Goal: Information Seeking & Learning: Compare options

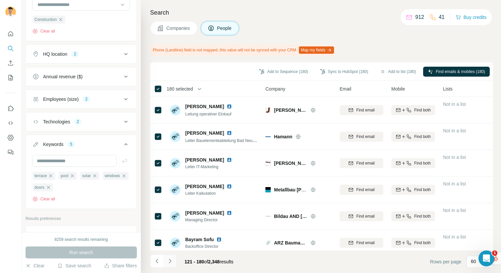
click at [169, 262] on icon "Navigate to next page" at bounding box center [170, 260] width 2 height 4
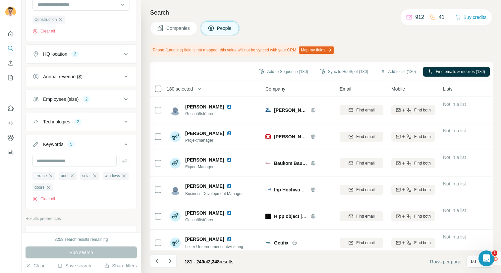
click at [162, 86] on icon at bounding box center [158, 89] width 8 height 8
click at [169, 259] on icon "Navigate to next page" at bounding box center [170, 260] width 7 height 7
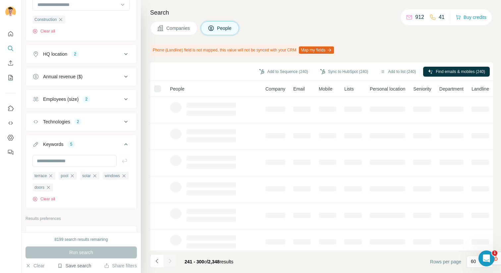
click at [72, 264] on button "Save search" at bounding box center [74, 265] width 34 height 7
click at [107, 242] on div "Save search" at bounding box center [93, 240] width 70 height 13
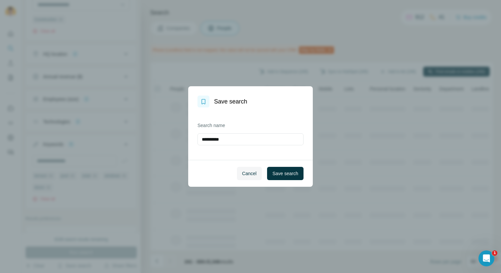
drag, startPoint x: 230, startPoint y: 137, endPoint x: 191, endPoint y: 137, distance: 39.1
click at [191, 137] on div "**********" at bounding box center [250, 133] width 125 height 52
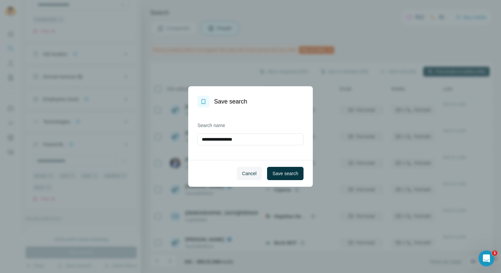
type input "**********"
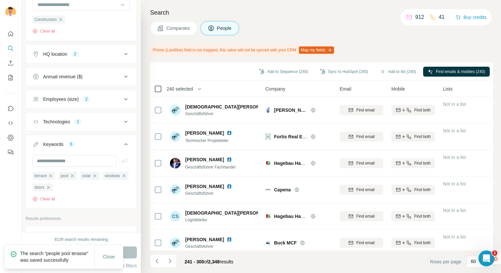
click at [162, 88] on icon at bounding box center [158, 89] width 8 height 8
click at [168, 260] on icon "Navigate to next page" at bounding box center [170, 260] width 7 height 7
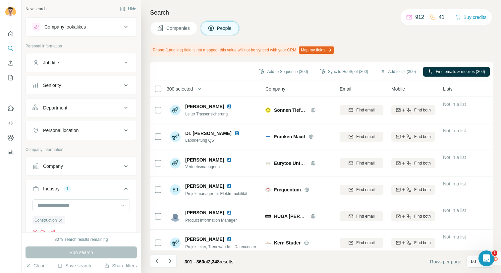
click at [184, 85] on span "300 selected" at bounding box center [180, 88] width 26 height 7
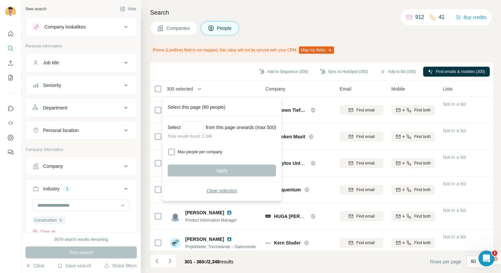
click at [208, 190] on button "Clear selection" at bounding box center [222, 191] width 108 height 12
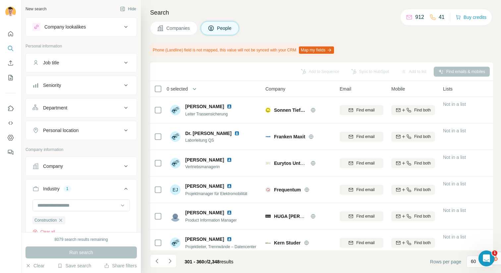
click at [66, 89] on button "Seniority" at bounding box center [81, 85] width 111 height 16
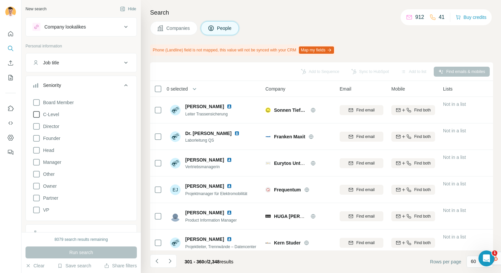
click at [37, 113] on icon at bounding box center [36, 114] width 8 height 8
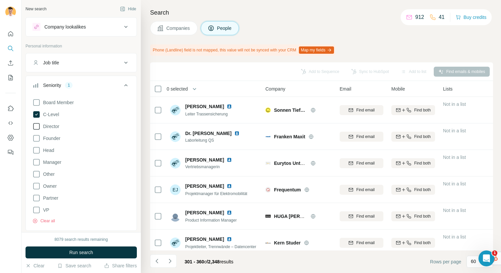
click at [37, 125] on icon at bounding box center [36, 126] width 8 height 8
click at [37, 139] on icon at bounding box center [36, 138] width 8 height 8
click at [36, 153] on icon at bounding box center [36, 150] width 8 height 8
click at [36, 186] on icon at bounding box center [36, 186] width 8 height 8
click at [36, 200] on icon at bounding box center [36, 198] width 8 height 8
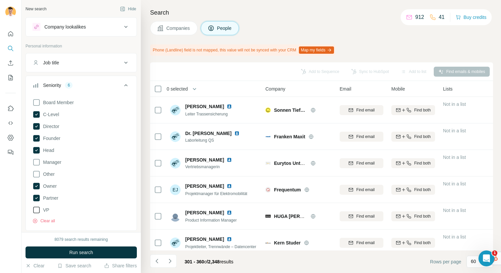
click at [34, 213] on icon at bounding box center [36, 210] width 8 height 8
click at [36, 102] on icon at bounding box center [36, 102] width 8 height 8
click at [65, 251] on button "Run search" at bounding box center [81, 252] width 111 height 12
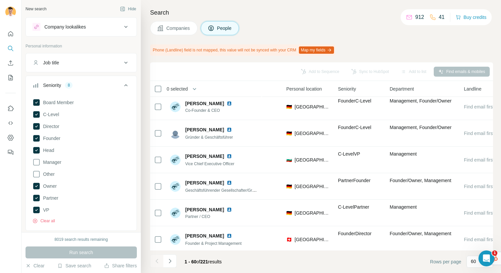
scroll to position [0, 208]
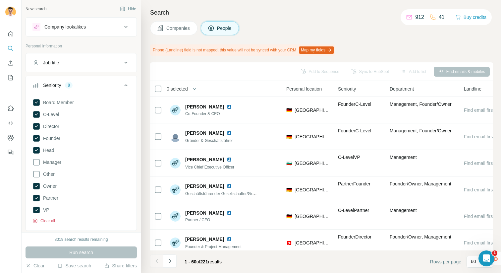
click at [43, 219] on button "Clear all" at bounding box center [43, 221] width 23 height 6
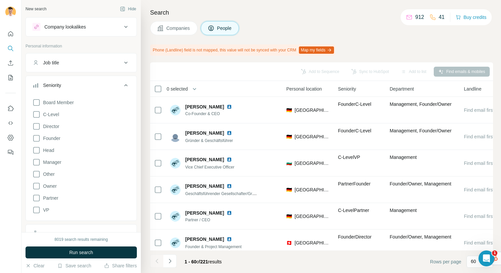
click at [65, 65] on div "Job title" at bounding box center [76, 62] width 89 height 7
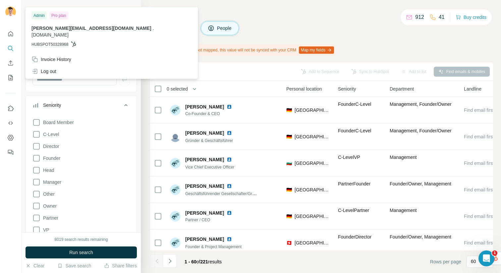
click at [126, 101] on icon at bounding box center [126, 105] width 8 height 8
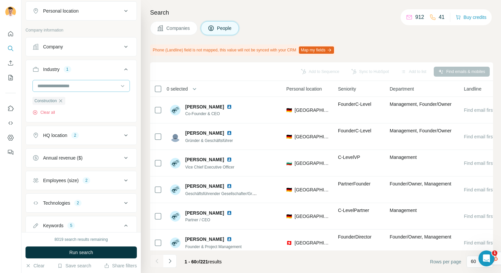
scroll to position [264, 0]
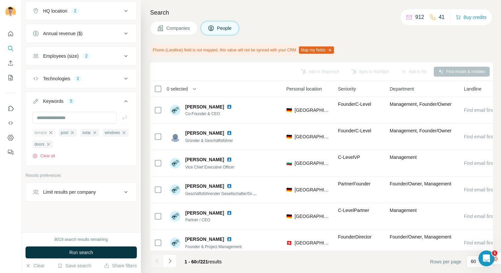
click at [52, 132] on icon "button" at bounding box center [50, 132] width 3 height 3
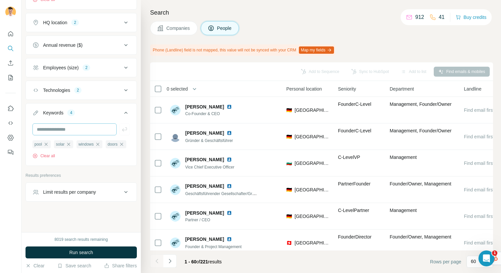
scroll to position [252, 0]
click at [46, 144] on icon "button" at bounding box center [45, 143] width 3 height 3
click at [56, 143] on icon "button" at bounding box center [53, 143] width 5 height 5
click at [50, 144] on icon "button" at bounding box center [48, 143] width 5 height 5
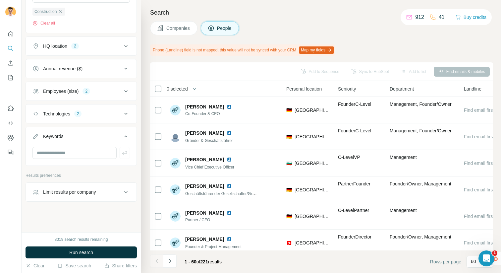
scroll to position [228, 0]
click at [59, 155] on input "text" at bounding box center [74, 153] width 84 height 12
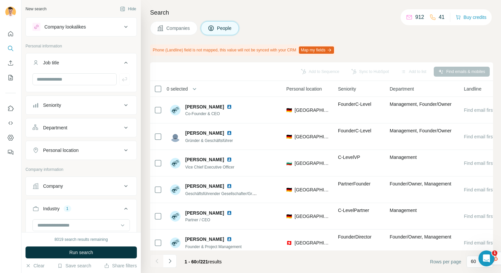
type input "**********"
click at [115, 208] on div "Industry 1" at bounding box center [76, 208] width 89 height 7
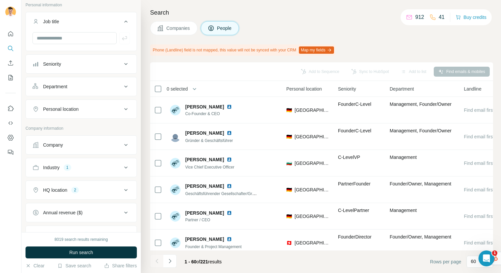
scroll to position [42, 0]
click at [112, 182] on button "HQ location 2" at bounding box center [81, 189] width 111 height 16
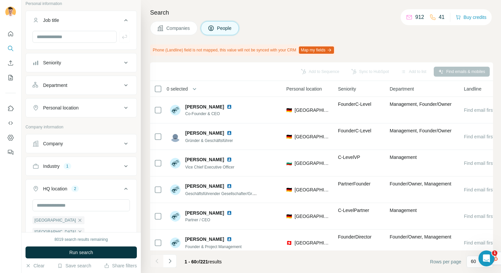
click at [111, 190] on div "HQ location 2" at bounding box center [76, 188] width 89 height 7
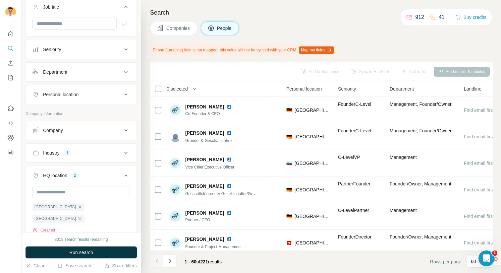
scroll to position [0, 0]
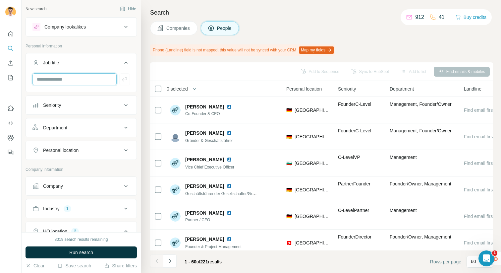
click at [68, 78] on input "text" at bounding box center [74, 79] width 84 height 12
click at [71, 30] on div "Company lookalikes" at bounding box center [64, 27] width 41 height 7
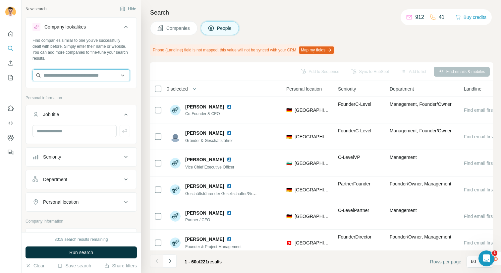
click at [66, 72] on input "text" at bounding box center [80, 75] width 97 height 12
paste input "**********"
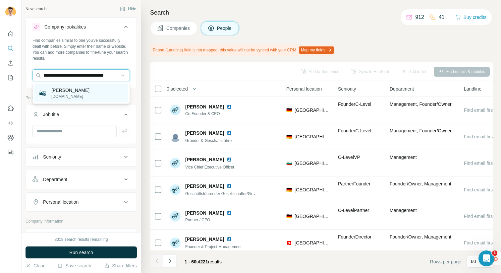
type input "**********"
click at [80, 100] on div "[PERSON_NAME] [DOMAIN_NAME]" at bounding box center [81, 93] width 94 height 18
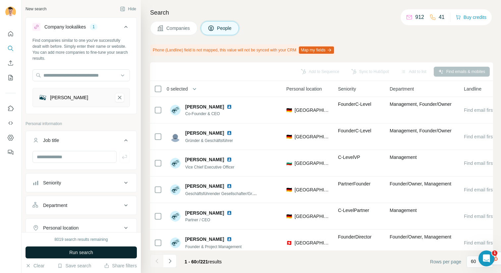
click at [95, 251] on button "Run search" at bounding box center [81, 252] width 111 height 12
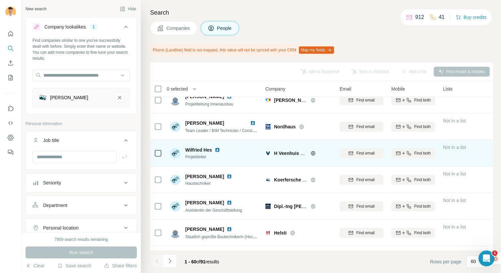
scroll to position [574, 0]
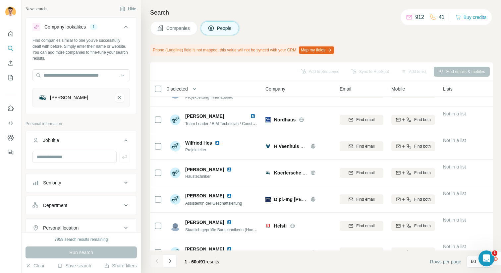
click at [172, 29] on span "Companies" at bounding box center [178, 28] width 24 height 7
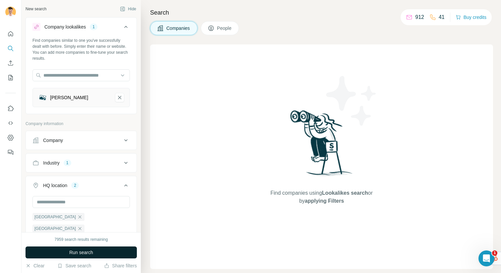
click at [105, 253] on button "Run search" at bounding box center [81, 252] width 111 height 12
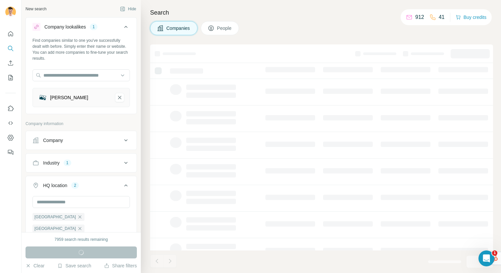
click at [112, 164] on div "Industry 1" at bounding box center [76, 162] width 89 height 7
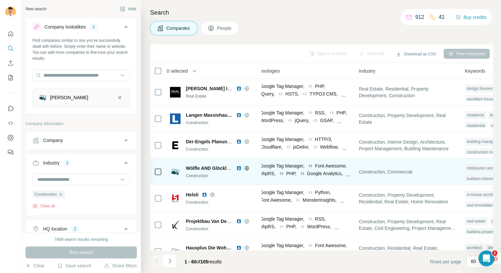
scroll to position [0, 377]
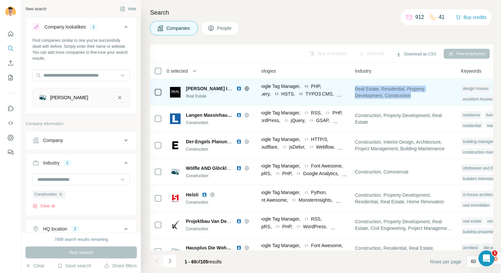
drag, startPoint x: 427, startPoint y: 98, endPoint x: 354, endPoint y: 88, distance: 74.5
click at [354, 88] on td "Real Estate, Residential, Property Development, Construction" at bounding box center [404, 92] width 106 height 27
click at [246, 88] on icon at bounding box center [247, 88] width 2 height 4
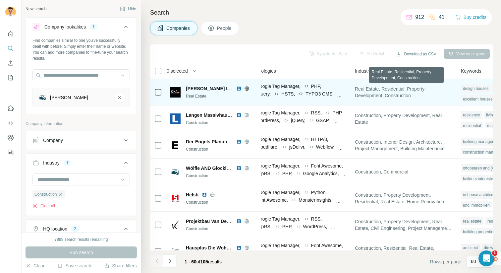
click at [419, 98] on div "Real Estate, Residential, Property Development, Construction" at bounding box center [404, 92] width 98 height 18
drag, startPoint x: 425, startPoint y: 98, endPoint x: 348, endPoint y: 87, distance: 77.6
click at [0, 0] on tr "Mirko Löhnert Immobilienvertrieb Real Estate - 2-10 🇩🇪 Germany, Rheinland-Pfalz…" at bounding box center [0, 0] width 0 height 0
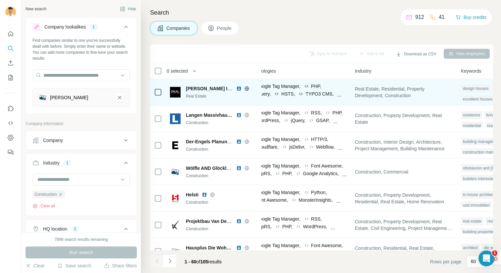
click at [419, 93] on span "Real Estate, Residential, Property Development, Construction" at bounding box center [404, 91] width 98 height 13
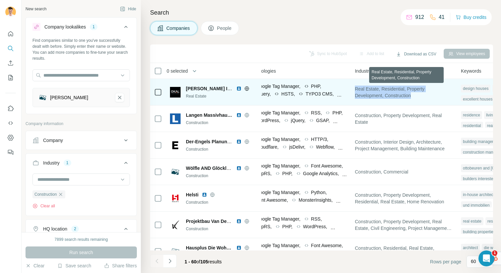
drag, startPoint x: 420, startPoint y: 95, endPoint x: 356, endPoint y: 89, distance: 64.5
click at [356, 89] on td "Real Estate, Residential, Property Development, Construction" at bounding box center [404, 92] width 106 height 27
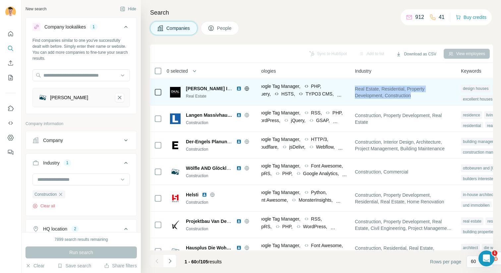
copy span "Real Estate, Residential, Property Development, Construction"
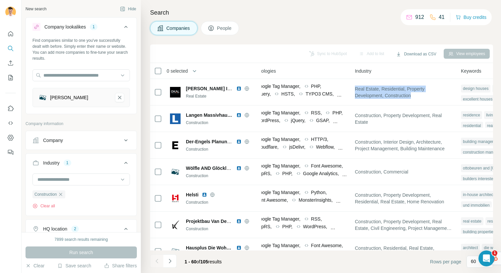
scroll to position [179, 0]
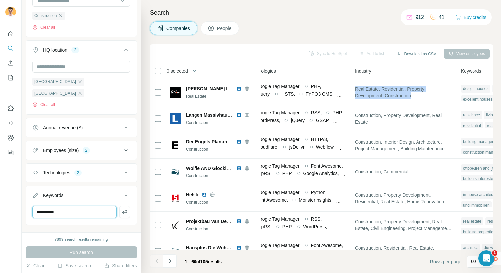
click at [56, 206] on input "**********" at bounding box center [74, 212] width 84 height 12
click at [59, 206] on input "**********" at bounding box center [74, 212] width 84 height 12
paste input "**********"
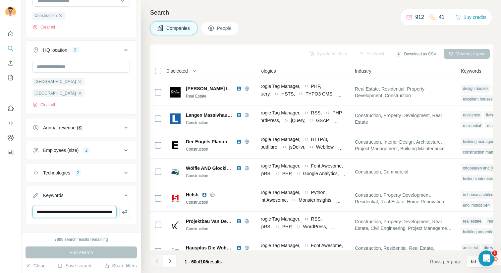
scroll to position [0, 81]
click at [63, 206] on input "**********" at bounding box center [74, 212] width 84 height 12
paste input "text"
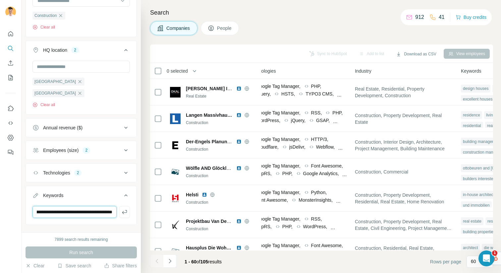
scroll to position [0, 58]
type input "**********"
click at [125, 208] on icon "button" at bounding box center [124, 211] width 7 height 7
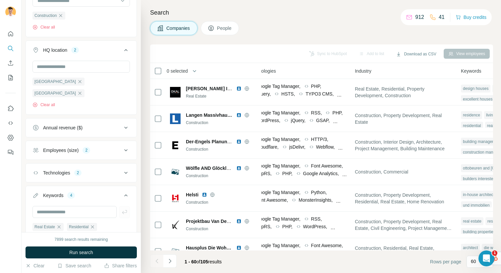
scroll to position [0, 0]
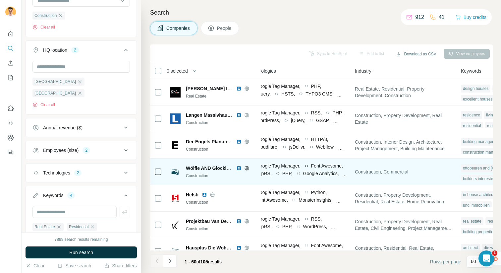
click at [120, 96] on ul "Company Industry 1 Construction Clear all HQ location 2 Germany Austria Clear a…" at bounding box center [81, 106] width 111 height 308
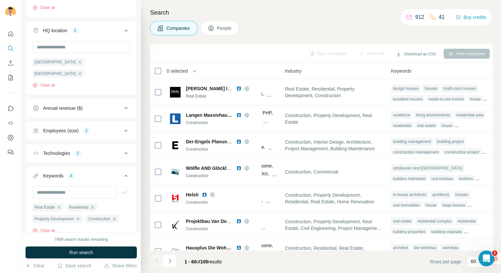
scroll to position [214, 0]
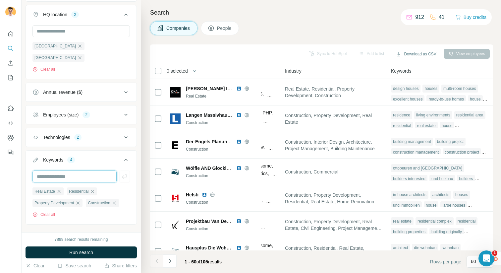
click at [73, 170] on input "text" at bounding box center [74, 176] width 84 height 12
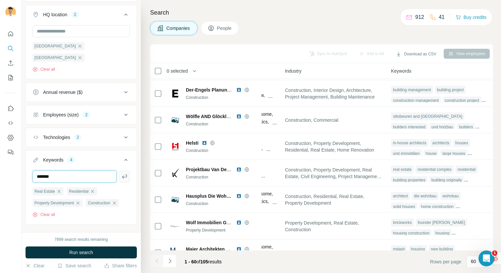
type input "*******"
click at [126, 173] on icon "button" at bounding box center [124, 176] width 7 height 7
click at [72, 250] on span "Run search" at bounding box center [81, 252] width 24 height 7
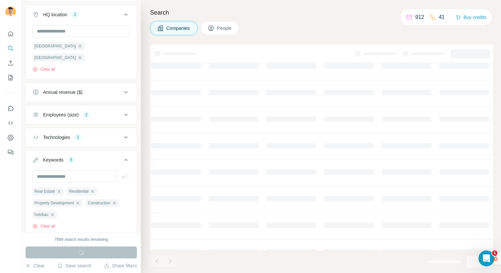
scroll to position [184, 0]
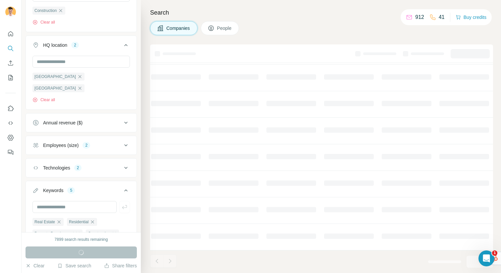
click at [123, 47] on icon at bounding box center [126, 45] width 8 height 8
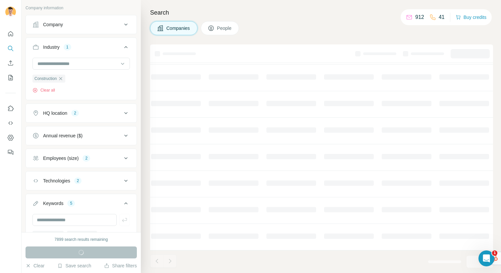
scroll to position [115, 0]
click at [122, 49] on div "Industry 1" at bounding box center [76, 47] width 89 height 7
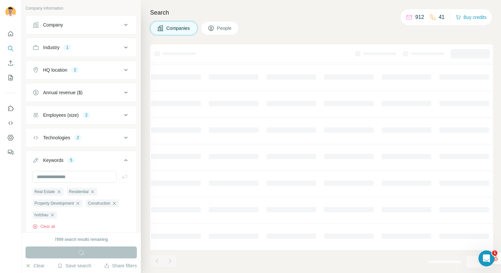
click at [110, 159] on div "Keywords 5" at bounding box center [76, 160] width 89 height 7
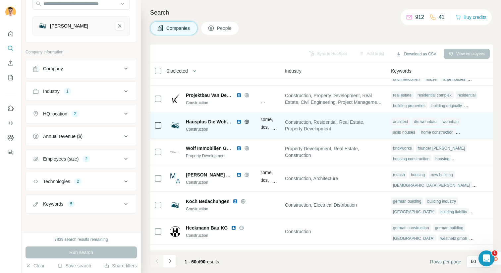
scroll to position [126, 450]
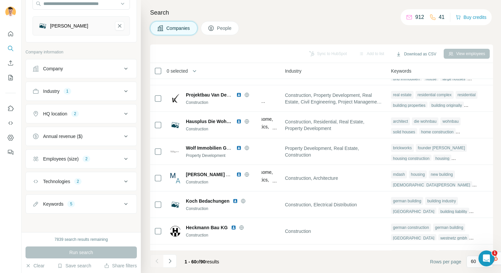
click at [90, 158] on div "2" at bounding box center [86, 159] width 8 height 6
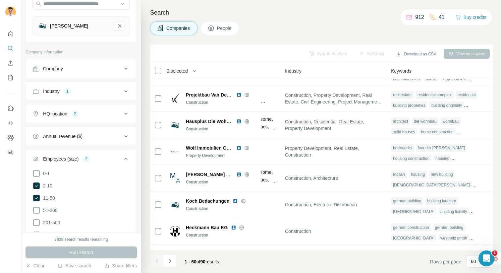
click at [90, 158] on div "2" at bounding box center [86, 159] width 8 height 6
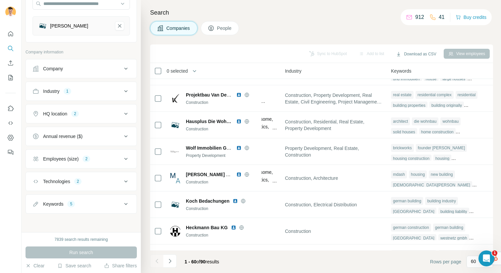
click at [85, 180] on div "Technologies 2" at bounding box center [76, 181] width 89 height 7
click at [86, 184] on div "Technologies 2" at bounding box center [76, 181] width 89 height 7
click at [85, 201] on div "Keywords 5" at bounding box center [76, 203] width 89 height 7
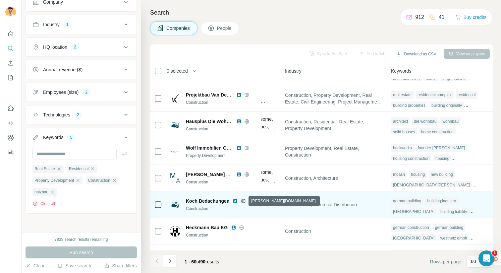
click at [243, 199] on icon at bounding box center [243, 200] width 5 height 5
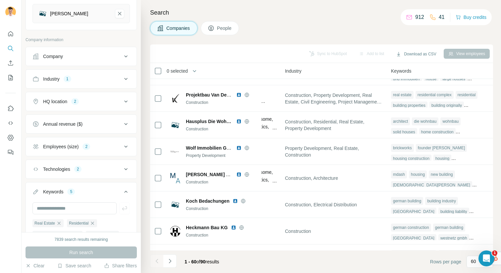
scroll to position [0, 0]
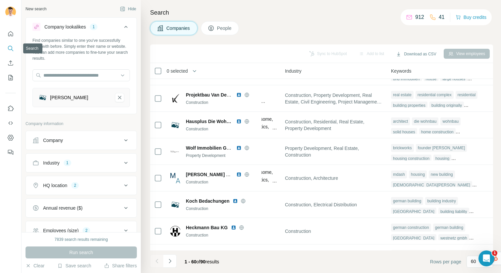
click at [15, 50] on button "Search" at bounding box center [10, 48] width 11 height 12
click at [12, 69] on nav at bounding box center [10, 56] width 11 height 56
click at [10, 60] on icon "Enrich CSV" at bounding box center [10, 63] width 7 height 7
click at [13, 58] on button "Enrich CSV" at bounding box center [10, 63] width 11 height 12
click at [12, 64] on icon "Enrich CSV" at bounding box center [10, 63] width 7 height 7
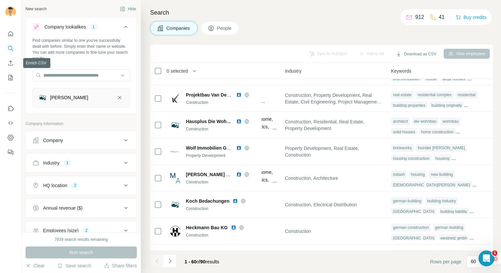
click at [12, 64] on icon "Enrich CSV" at bounding box center [10, 63] width 7 height 7
click at [14, 77] on icon "My lists" at bounding box center [10, 77] width 7 height 7
click at [12, 58] on button "Enrich CSV" at bounding box center [10, 63] width 11 height 12
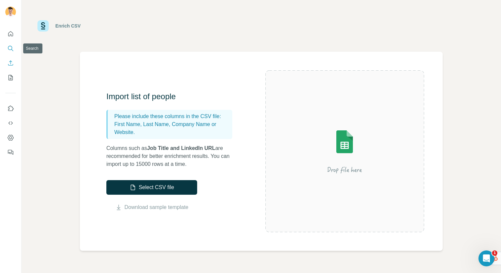
click at [13, 45] on icon "Search" at bounding box center [10, 48] width 7 height 7
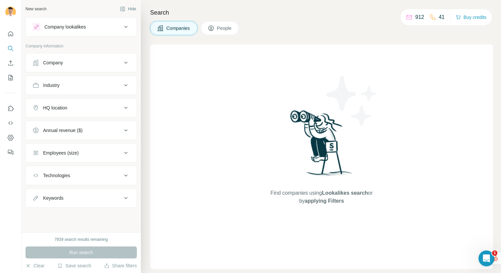
click at [78, 26] on div "Company lookalikes" at bounding box center [64, 27] width 41 height 7
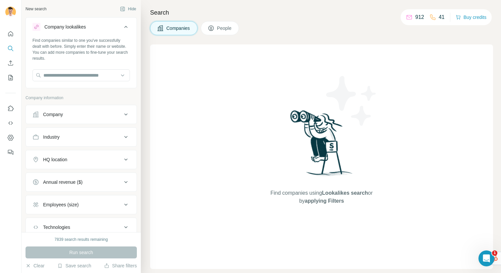
click at [74, 81] on div at bounding box center [80, 75] width 97 height 13
click at [75, 76] on input "text" at bounding box center [80, 75] width 97 height 12
paste input "**********"
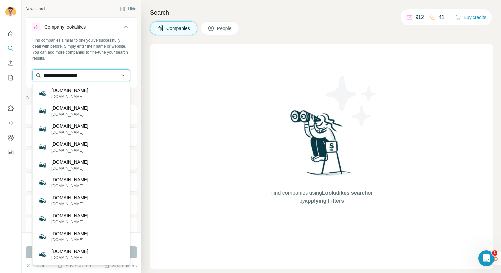
click at [63, 75] on input "**********" at bounding box center [80, 75] width 97 height 12
paste input "**********"
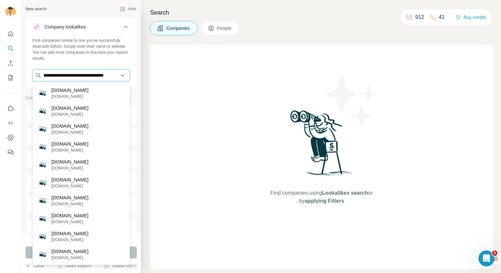
scroll to position [0, 14]
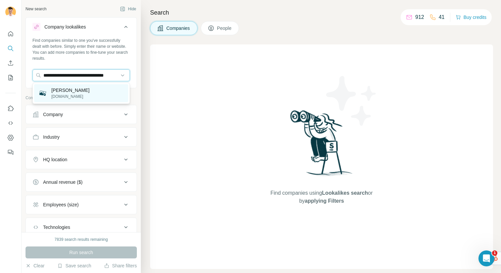
type input "**********"
click at [82, 87] on p "[PERSON_NAME]" at bounding box center [70, 90] width 38 height 7
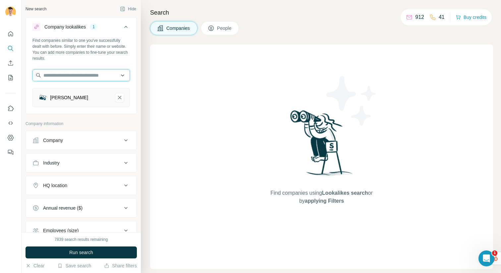
click at [51, 77] on input "text" at bounding box center [80, 75] width 97 height 12
click at [81, 74] on input "text" at bounding box center [80, 75] width 97 height 12
paste input "**********"
click at [77, 75] on input "**********" at bounding box center [80, 75] width 97 height 12
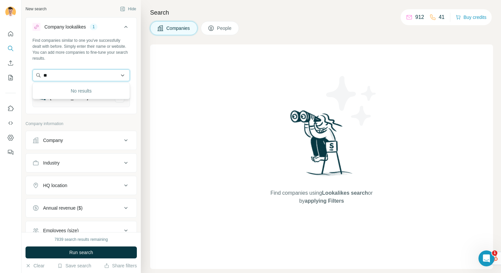
type input "*"
click at [87, 43] on div "Find companies similar to one you've successfully dealt with before. Simply ent…" at bounding box center [80, 49] width 97 height 24
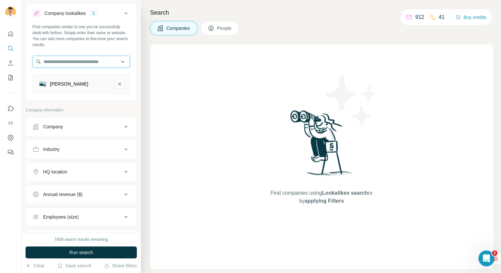
click at [122, 63] on input "text" at bounding box center [80, 62] width 97 height 12
click at [382, 19] on div "Search Companies People Find companies using Lookalikes search or by applying F…" at bounding box center [321, 136] width 360 height 273
click at [42, 64] on input "text" at bounding box center [80, 62] width 97 height 12
paste input "********"
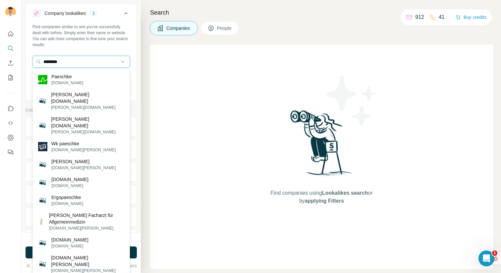
type input "********"
click at [74, 74] on p "Paeschke" at bounding box center [67, 76] width 32 height 7
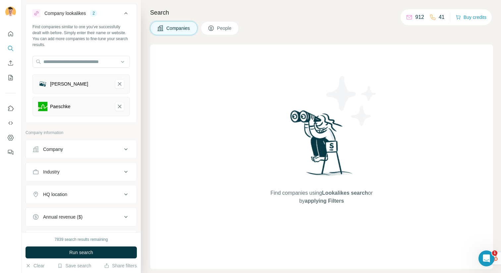
click at [83, 54] on div "Find companies similar to one you've successfully dealt with before. Simply ent…" at bounding box center [81, 72] width 111 height 97
click at [83, 66] on input "text" at bounding box center [80, 62] width 97 height 12
paste input "**********"
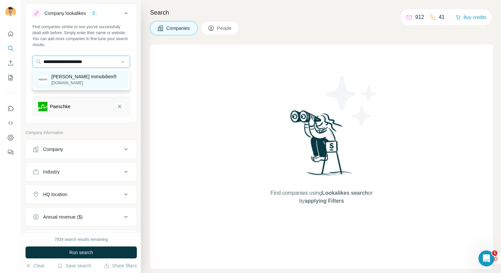
type input "**********"
click at [82, 79] on p "[PERSON_NAME] Immobilien®" at bounding box center [83, 76] width 65 height 7
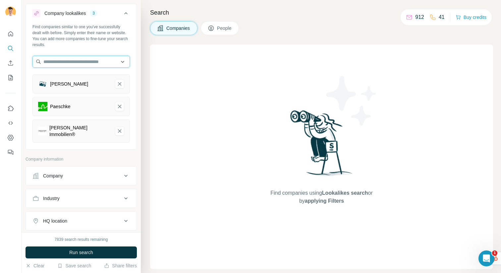
click at [78, 59] on input "text" at bounding box center [80, 62] width 97 height 12
paste input "**********"
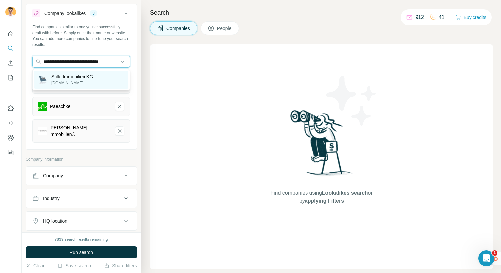
type input "**********"
click at [92, 77] on p "Stille Immobilien KG" at bounding box center [72, 76] width 42 height 7
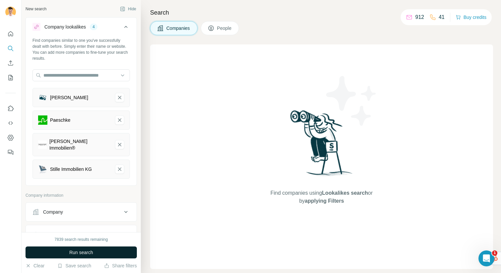
click at [86, 254] on span "Run search" at bounding box center [81, 252] width 24 height 7
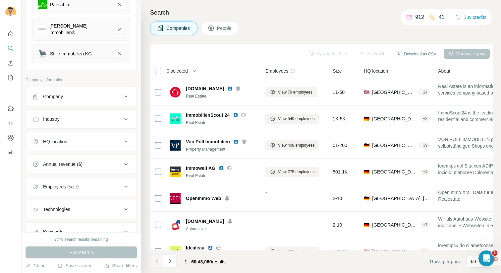
scroll to position [139, 0]
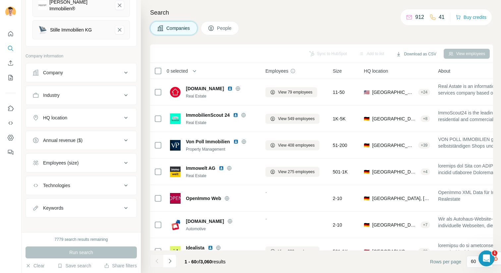
click at [89, 110] on button "HQ location" at bounding box center [81, 118] width 111 height 16
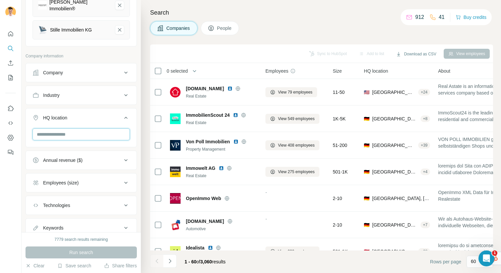
click at [91, 132] on input "text" at bounding box center [80, 134] width 97 height 12
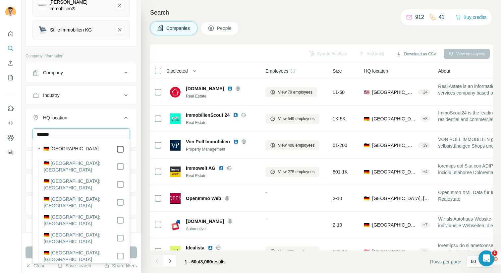
type input "*******"
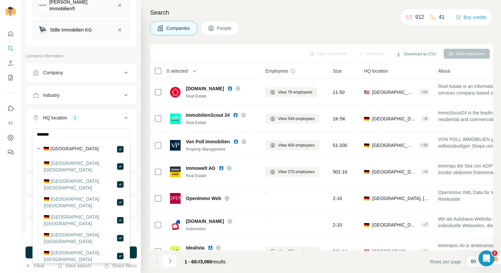
click at [53, 124] on button "HQ location 1" at bounding box center [81, 119] width 111 height 19
click at [54, 176] on button "Annual revenue ($)" at bounding box center [81, 184] width 111 height 16
click at [62, 176] on button "Annual revenue ($)" at bounding box center [81, 184] width 111 height 16
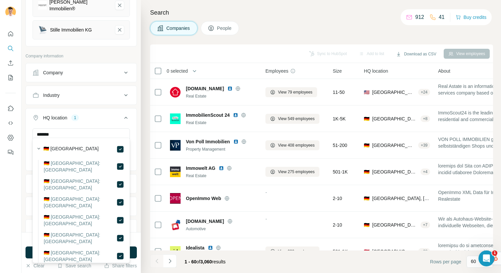
click at [62, 176] on button "Annual revenue ($)" at bounding box center [81, 184] width 111 height 16
click at [30, 176] on button "Annual revenue ($)" at bounding box center [81, 184] width 111 height 16
click at [49, 176] on button "Annual revenue ($)" at bounding box center [81, 184] width 111 height 16
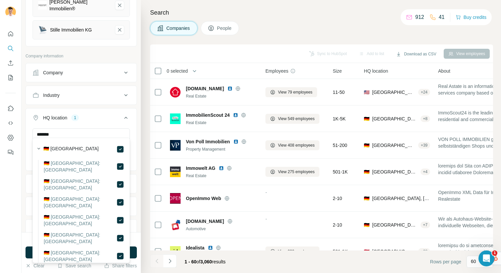
click at [49, 176] on button "Annual revenue ($)" at bounding box center [81, 184] width 111 height 16
click at [53, 176] on button "Annual revenue ($)" at bounding box center [81, 184] width 111 height 16
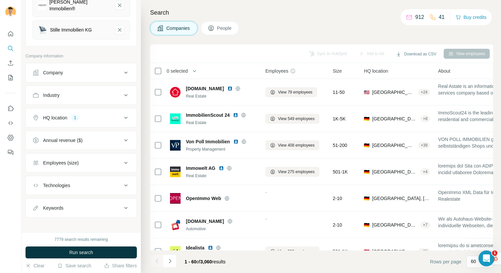
click at [93, 117] on button "HQ location 1" at bounding box center [81, 118] width 111 height 16
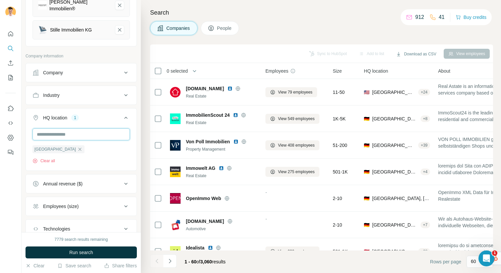
click at [86, 131] on input "text" at bounding box center [80, 134] width 97 height 12
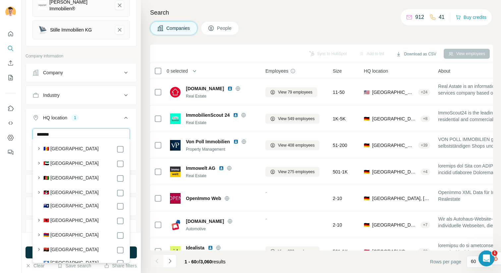
type input "*******"
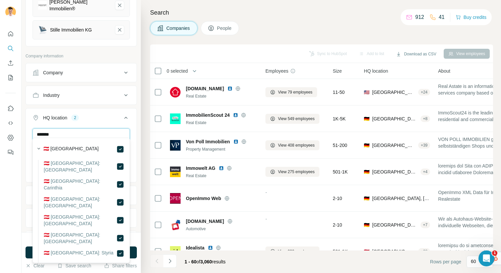
click at [80, 132] on input "*******" at bounding box center [80, 134] width 97 height 12
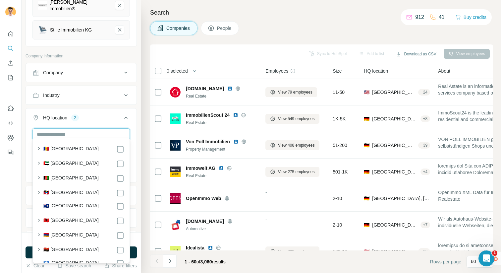
type input "*"
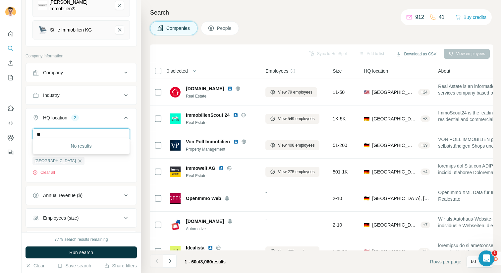
type input "*"
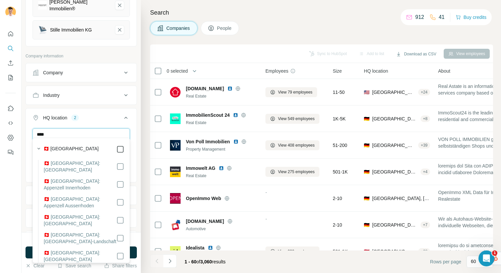
type input "****"
click at [126, 114] on icon at bounding box center [126, 118] width 8 height 8
click at [127, 114] on icon at bounding box center [126, 118] width 8 height 8
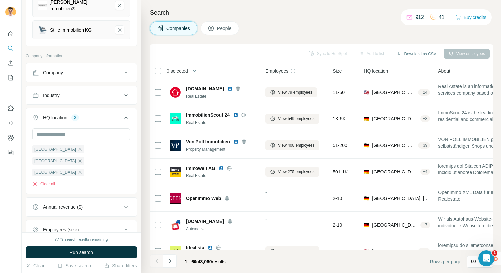
click at [128, 114] on icon at bounding box center [126, 118] width 8 height 8
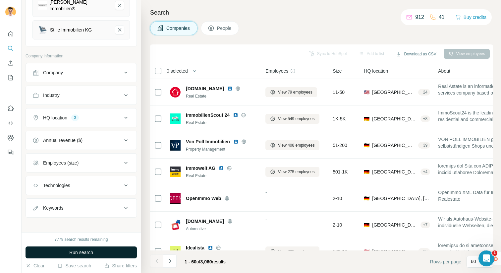
click at [107, 251] on button "Run search" at bounding box center [81, 252] width 111 height 12
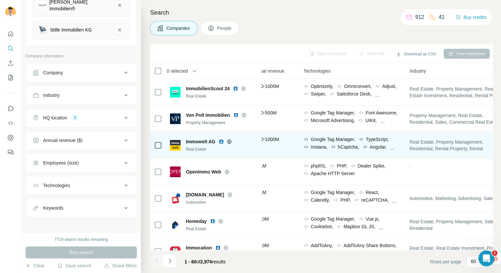
scroll to position [0, 340]
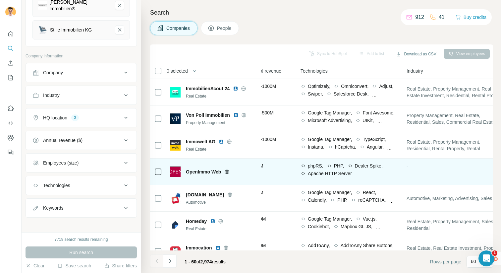
click at [227, 171] on icon at bounding box center [227, 171] width 4 height 0
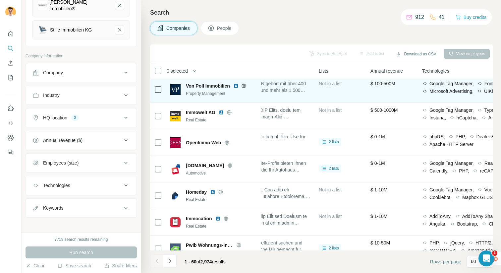
scroll to position [29, 213]
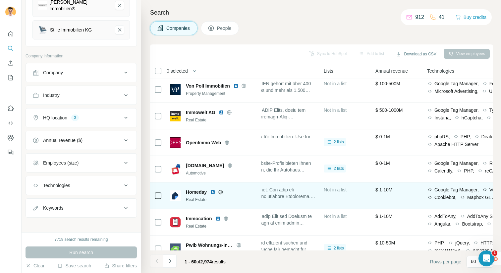
click at [220, 190] on icon at bounding box center [220, 191] width 5 height 5
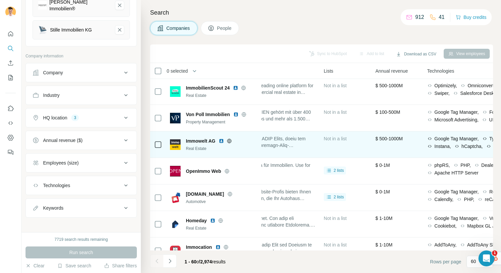
scroll to position [1, 213]
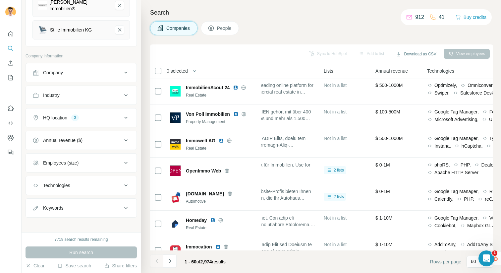
click at [232, 26] on span "People" at bounding box center [224, 28] width 15 height 7
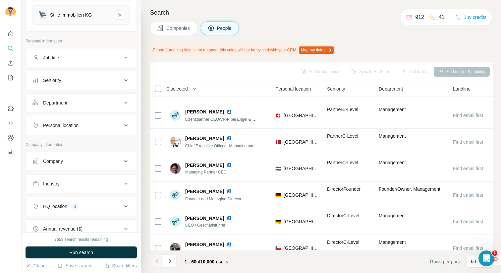
scroll to position [155, 0]
click at [73, 116] on button "Personal location" at bounding box center [81, 124] width 111 height 16
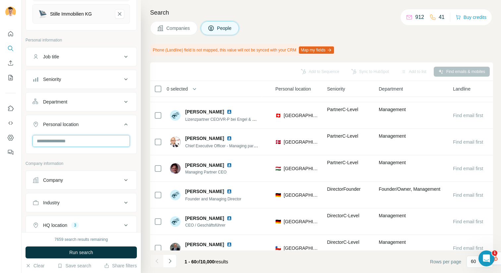
click at [73, 137] on input "text" at bounding box center [80, 141] width 97 height 12
type input "**********"
click at [80, 137] on input "**********" at bounding box center [80, 141] width 97 height 12
drag, startPoint x: 53, startPoint y: 138, endPoint x: 79, endPoint y: 137, distance: 25.6
click at [78, 136] on input "**********" at bounding box center [80, 141] width 97 height 12
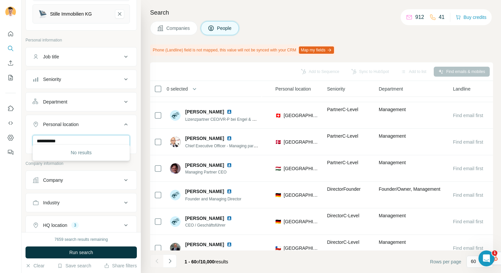
click at [79, 137] on input "**********" at bounding box center [80, 141] width 97 height 12
click at [72, 116] on button "Personal location" at bounding box center [81, 125] width 111 height 19
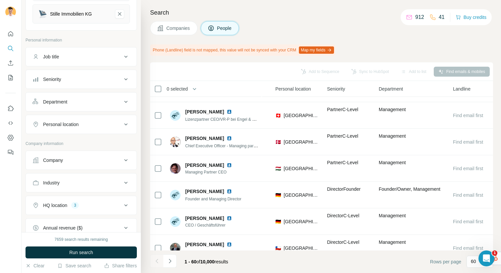
click at [60, 121] on div "Personal location" at bounding box center [60, 124] width 35 height 7
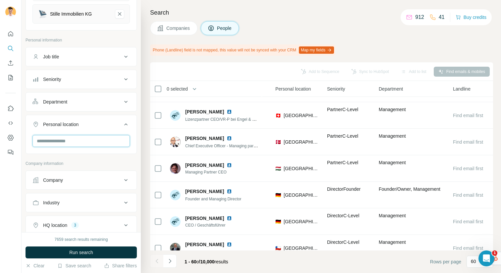
click at [56, 137] on input "text" at bounding box center [80, 141] width 97 height 12
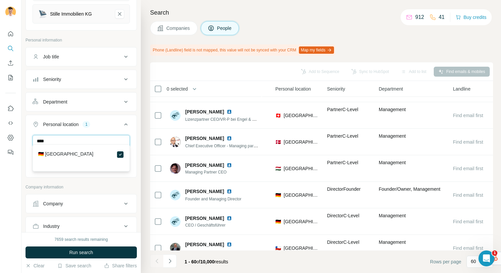
click at [71, 135] on input "****" at bounding box center [80, 141] width 97 height 12
type input "*****"
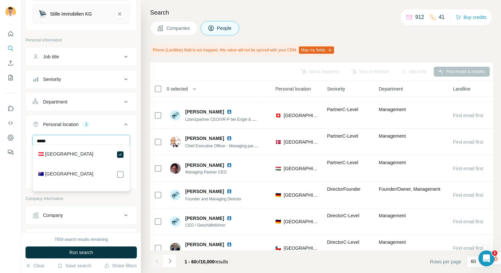
click at [78, 135] on input "*****" at bounding box center [80, 141] width 97 height 12
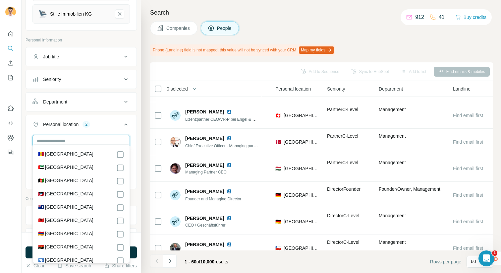
click at [88, 139] on input "text" at bounding box center [80, 141] width 97 height 12
click at [88, 137] on input "text" at bounding box center [80, 141] width 97 height 12
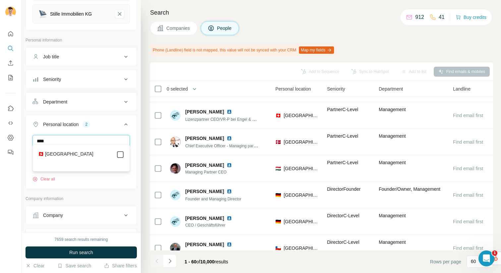
type input "****"
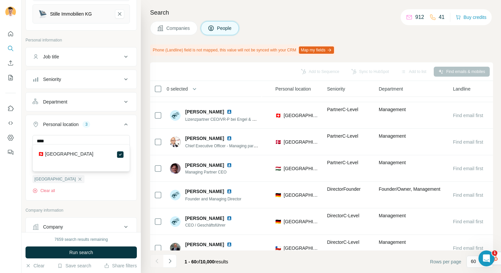
click at [131, 118] on button "Personal location 3" at bounding box center [81, 125] width 111 height 19
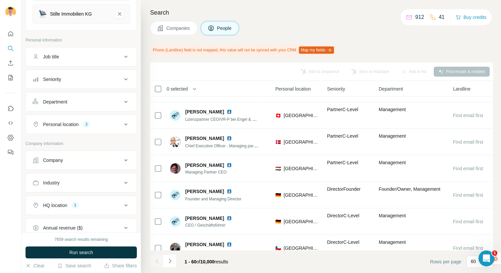
click at [122, 120] on icon at bounding box center [126, 124] width 8 height 8
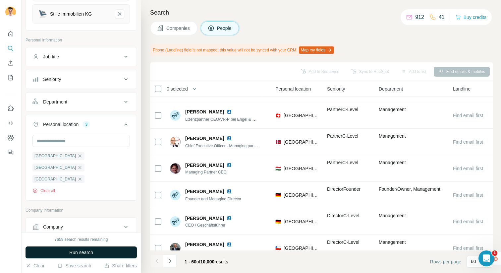
click at [65, 252] on button "Run search" at bounding box center [81, 252] width 111 height 12
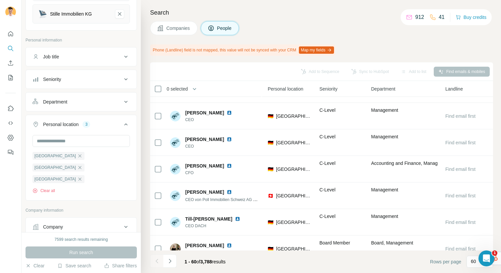
scroll to position [1437, 227]
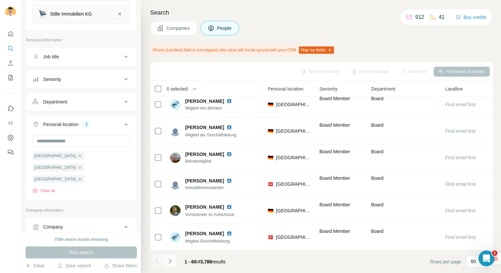
click at [168, 260] on icon "Navigate to next page" at bounding box center [170, 260] width 7 height 7
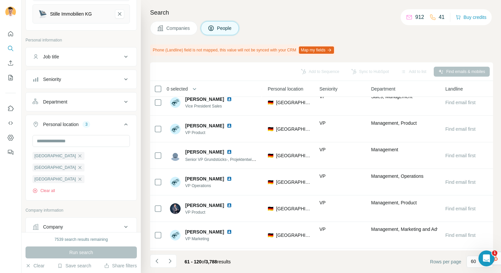
scroll to position [0, 227]
